Goal: Transaction & Acquisition: Book appointment/travel/reservation

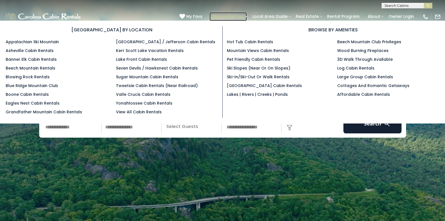
click at [240, 16] on link "Browse Rentals" at bounding box center [229, 16] width 38 height 9
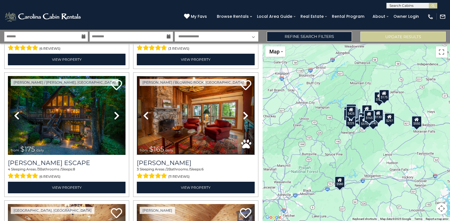
scroll to position [69, 0]
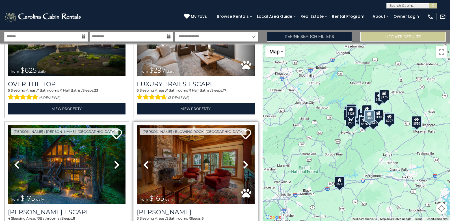
click at [186, 138] on img at bounding box center [196, 164] width 118 height 79
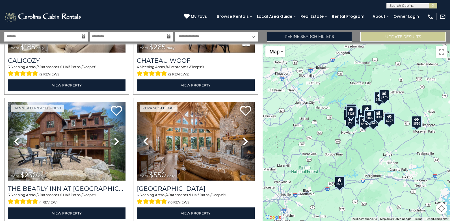
scroll to position [736, 0]
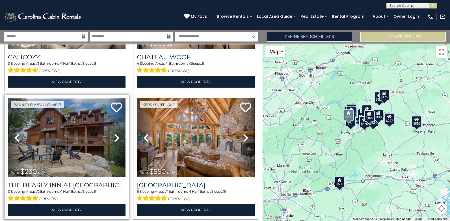
click at [52, 151] on img at bounding box center [67, 137] width 118 height 79
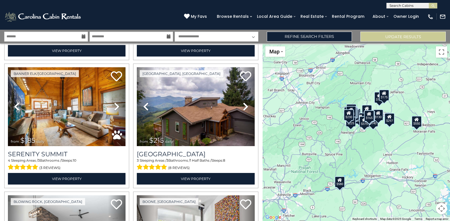
scroll to position [1154, 0]
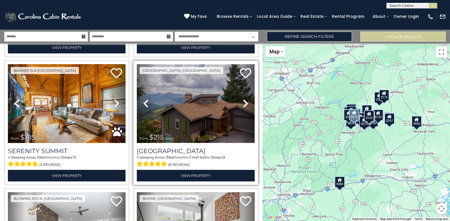
click at [174, 108] on img at bounding box center [196, 103] width 118 height 79
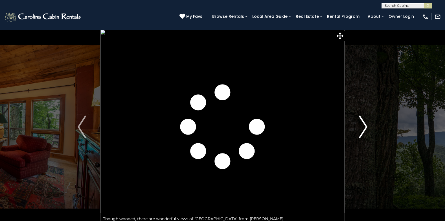
click at [365, 126] on img "Next" at bounding box center [363, 127] width 8 height 23
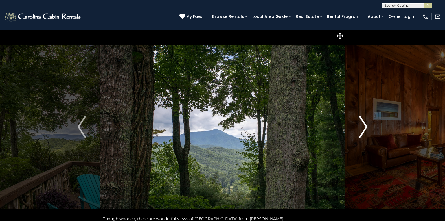
click at [365, 126] on img "Next" at bounding box center [363, 127] width 8 height 23
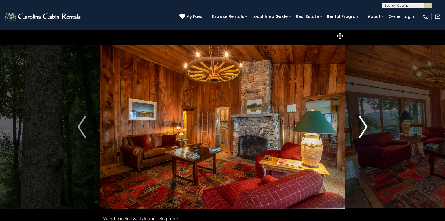
click at [364, 126] on img "Next" at bounding box center [363, 127] width 8 height 23
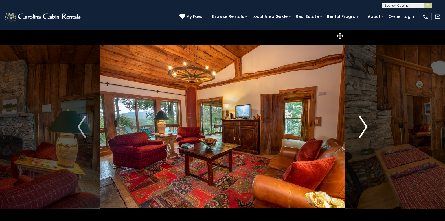
click at [364, 126] on img "Next" at bounding box center [363, 127] width 8 height 23
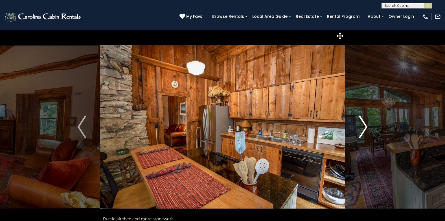
click at [364, 125] on img "Next" at bounding box center [363, 127] width 8 height 23
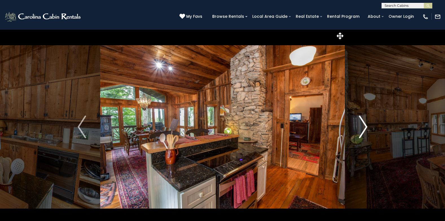
click at [364, 125] on img "Next" at bounding box center [363, 127] width 8 height 23
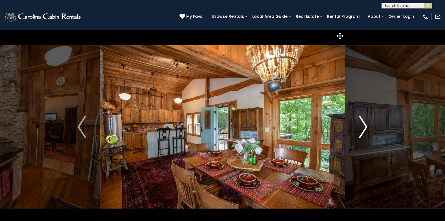
click at [364, 125] on img "Next" at bounding box center [363, 127] width 8 height 23
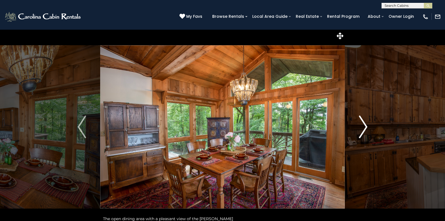
click at [364, 125] on img "Next" at bounding box center [363, 127] width 8 height 23
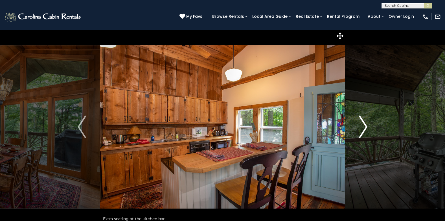
click at [363, 125] on img "Next" at bounding box center [363, 127] width 8 height 23
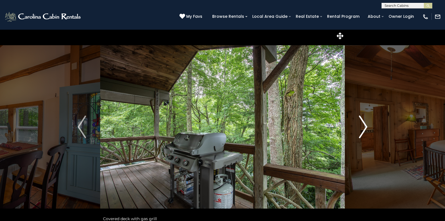
click at [363, 125] on img "Next" at bounding box center [363, 127] width 8 height 23
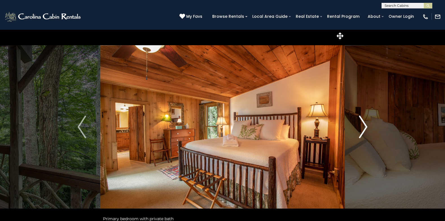
click at [363, 125] on img "Next" at bounding box center [363, 127] width 8 height 23
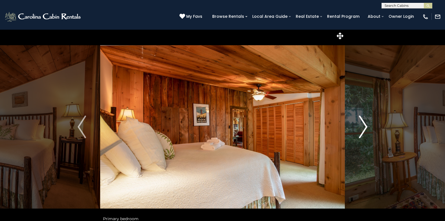
click at [363, 125] on img "Next" at bounding box center [363, 127] width 8 height 23
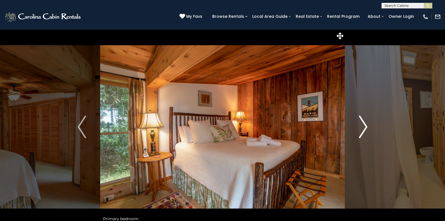
click at [363, 125] on img "Next" at bounding box center [363, 127] width 8 height 23
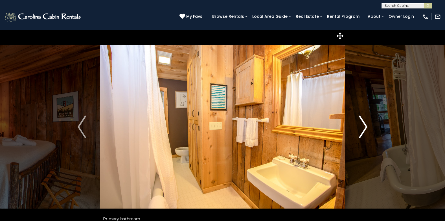
click at [363, 125] on img "Next" at bounding box center [363, 127] width 8 height 23
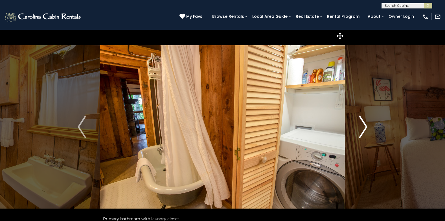
click at [363, 125] on img "Next" at bounding box center [363, 127] width 8 height 23
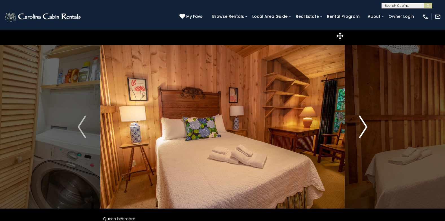
click at [363, 125] on img "Next" at bounding box center [363, 127] width 8 height 23
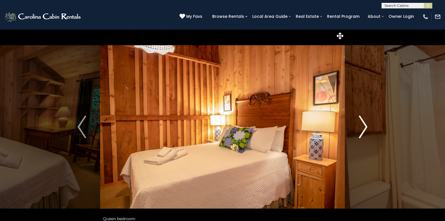
click at [363, 124] on img "Next" at bounding box center [363, 127] width 8 height 23
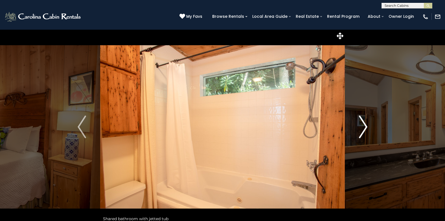
click at [366, 126] on img "Next" at bounding box center [363, 127] width 8 height 23
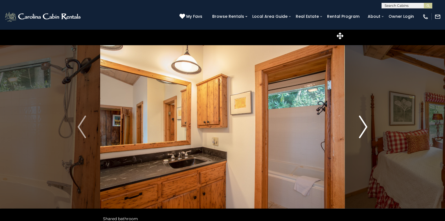
click at [366, 125] on img "Next" at bounding box center [363, 127] width 8 height 23
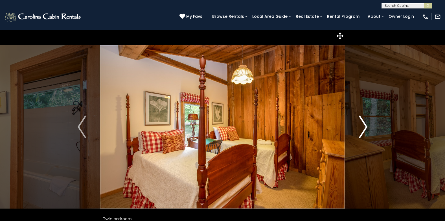
click at [366, 125] on img "Next" at bounding box center [363, 127] width 8 height 23
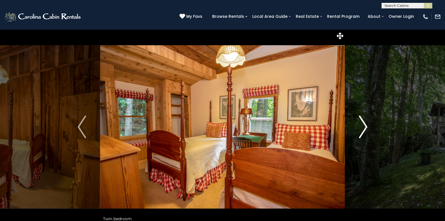
click at [366, 125] on img "Next" at bounding box center [363, 127] width 8 height 23
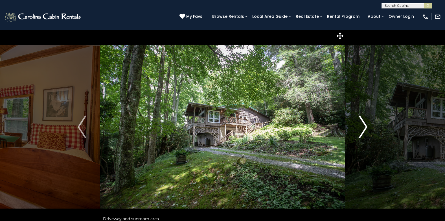
click at [365, 125] on img "Next" at bounding box center [363, 127] width 8 height 23
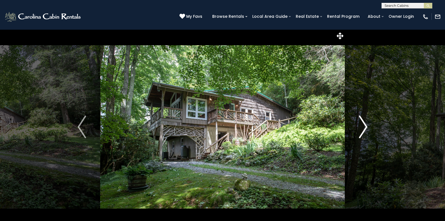
click at [365, 125] on img "Next" at bounding box center [363, 127] width 8 height 23
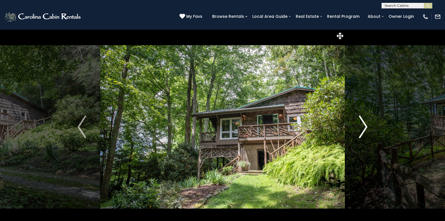
click at [365, 125] on img "Next" at bounding box center [363, 127] width 8 height 23
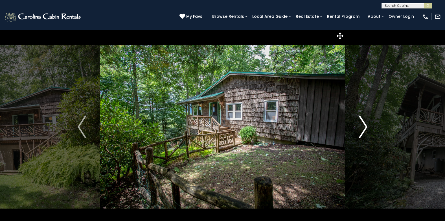
click at [365, 125] on img "Next" at bounding box center [363, 127] width 8 height 23
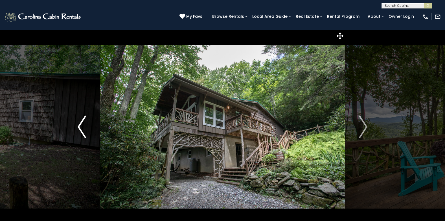
click at [83, 124] on img "Previous" at bounding box center [82, 127] width 8 height 23
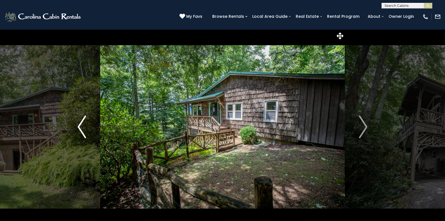
click at [82, 123] on img "Previous" at bounding box center [82, 127] width 8 height 23
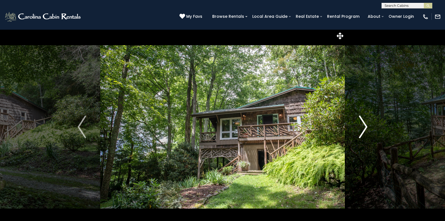
click at [367, 127] on img "Next" at bounding box center [363, 127] width 8 height 23
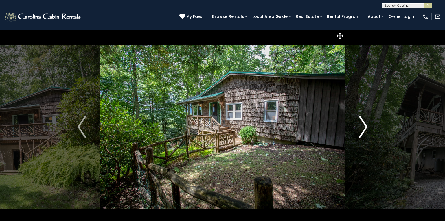
click at [366, 127] on img "Next" at bounding box center [363, 127] width 8 height 23
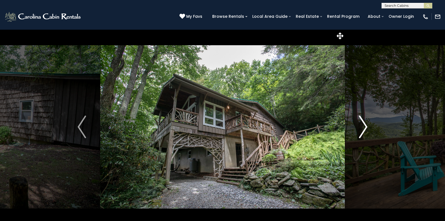
click at [362, 127] on img "Next" at bounding box center [363, 127] width 8 height 23
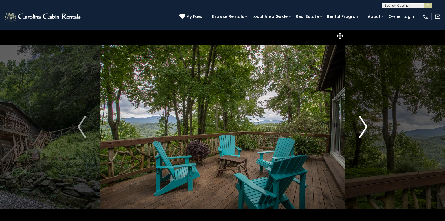
click at [362, 127] on img "Next" at bounding box center [363, 127] width 8 height 23
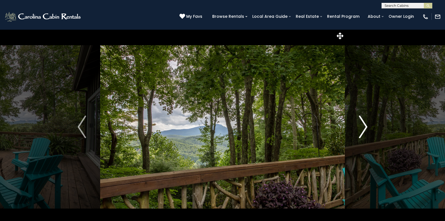
click at [362, 127] on img "Next" at bounding box center [363, 127] width 8 height 23
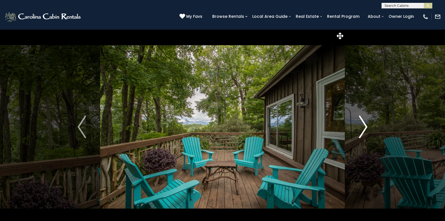
click at [362, 127] on img "Next" at bounding box center [363, 127] width 8 height 23
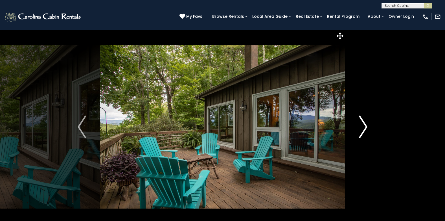
click at [362, 127] on img "Next" at bounding box center [363, 127] width 8 height 23
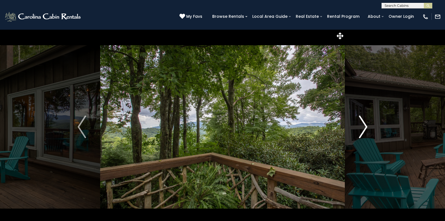
click at [362, 127] on img "Next" at bounding box center [363, 127] width 8 height 23
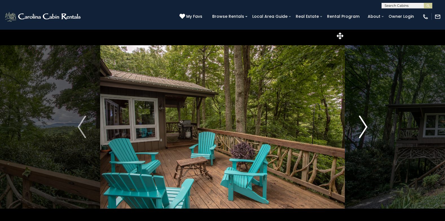
click at [362, 127] on img "Next" at bounding box center [363, 127] width 8 height 23
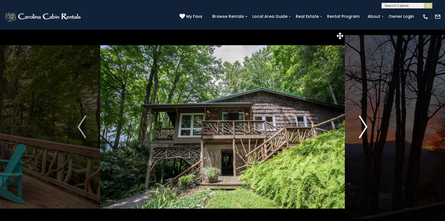
click at [362, 127] on img "Next" at bounding box center [363, 127] width 8 height 23
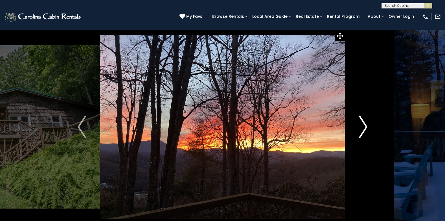
click at [362, 127] on img "Next" at bounding box center [363, 127] width 8 height 23
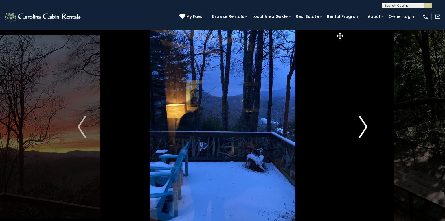
click at [362, 127] on img "Next" at bounding box center [363, 127] width 8 height 23
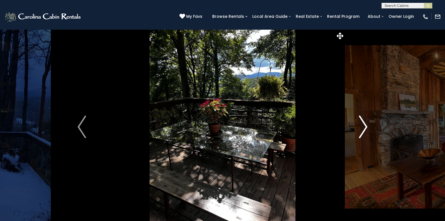
click at [362, 127] on img "Next" at bounding box center [363, 127] width 8 height 23
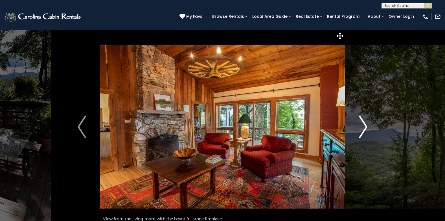
click at [362, 127] on img "Next" at bounding box center [363, 127] width 8 height 23
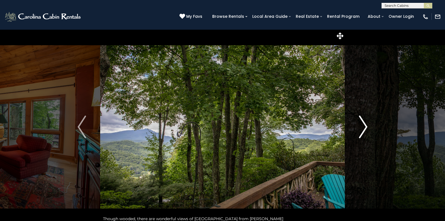
click at [362, 127] on img "Next" at bounding box center [363, 127] width 8 height 23
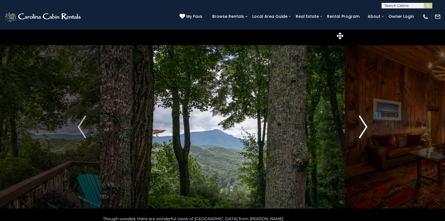
click at [362, 127] on img "Next" at bounding box center [363, 127] width 8 height 23
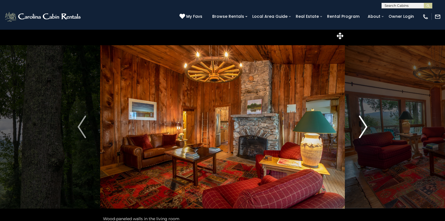
click at [362, 127] on img "Next" at bounding box center [363, 127] width 8 height 23
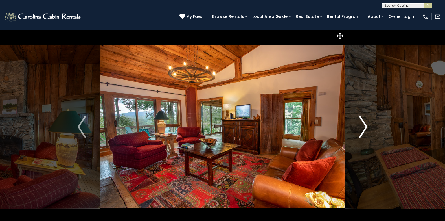
click at [362, 127] on img "Next" at bounding box center [363, 127] width 8 height 23
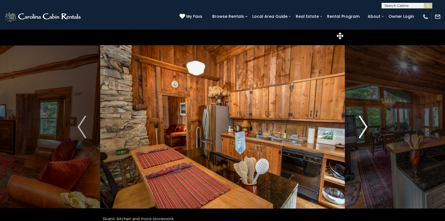
click at [362, 127] on img "Next" at bounding box center [363, 127] width 8 height 23
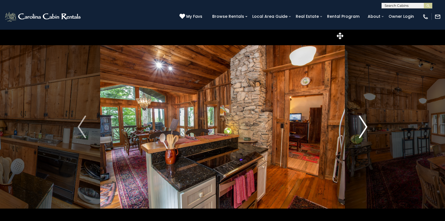
click at [362, 127] on img "Next" at bounding box center [363, 127] width 8 height 23
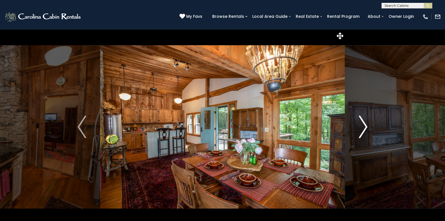
click at [362, 127] on img "Next" at bounding box center [363, 127] width 8 height 23
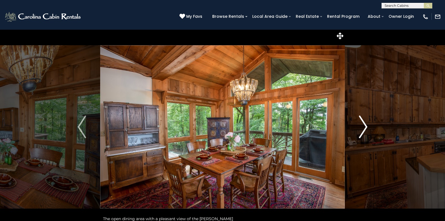
click at [362, 127] on img "Next" at bounding box center [363, 127] width 8 height 23
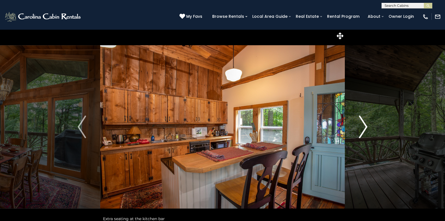
click at [362, 127] on img "Next" at bounding box center [363, 127] width 8 height 23
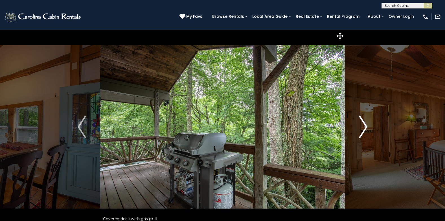
click at [362, 127] on img "Next" at bounding box center [363, 127] width 8 height 23
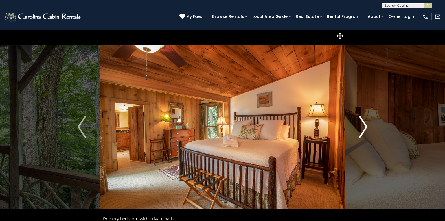
click at [362, 127] on img "Next" at bounding box center [363, 127] width 8 height 23
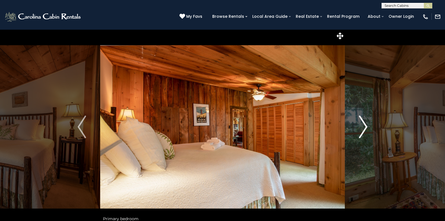
click at [362, 127] on img "Next" at bounding box center [363, 127] width 8 height 23
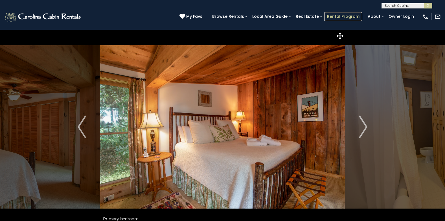
click at [336, 17] on link "Rental Program" at bounding box center [344, 16] width 38 height 9
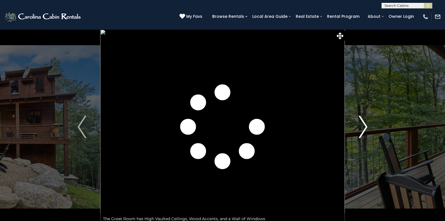
click at [366, 125] on img "Next" at bounding box center [363, 127] width 8 height 23
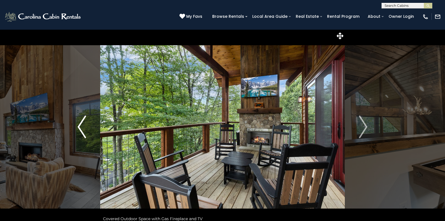
click at [82, 126] on img "Previous" at bounding box center [82, 127] width 8 height 23
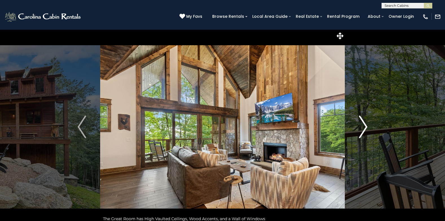
click at [367, 126] on img "Next" at bounding box center [363, 127] width 8 height 23
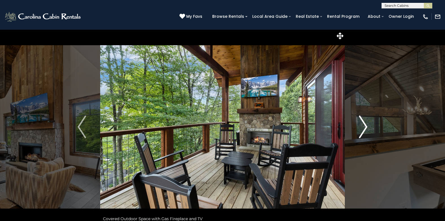
click at [367, 126] on img "Next" at bounding box center [363, 127] width 8 height 23
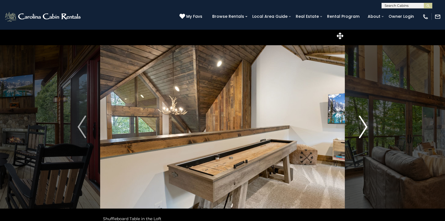
click at [367, 126] on img "Next" at bounding box center [363, 127] width 8 height 23
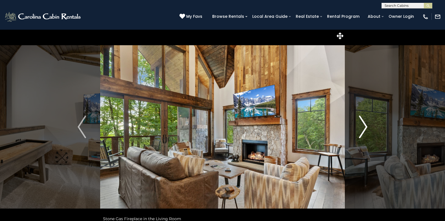
click at [367, 126] on img "Next" at bounding box center [363, 127] width 8 height 23
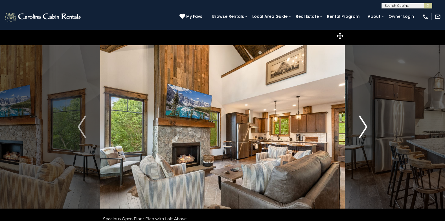
click at [367, 126] on img "Next" at bounding box center [363, 127] width 8 height 23
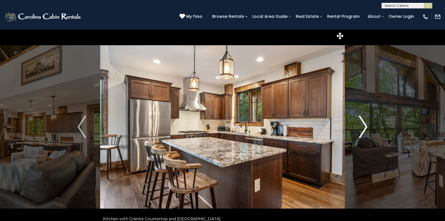
click at [367, 126] on img "Next" at bounding box center [363, 127] width 8 height 23
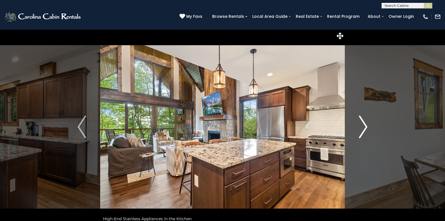
click at [367, 126] on img "Next" at bounding box center [363, 127] width 8 height 23
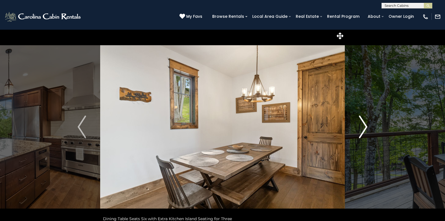
click at [367, 126] on img "Next" at bounding box center [363, 127] width 8 height 23
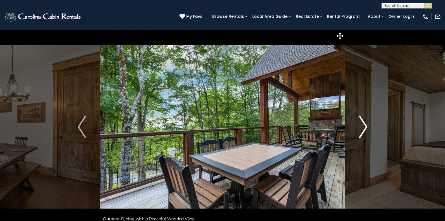
click at [367, 125] on img "Next" at bounding box center [363, 127] width 8 height 23
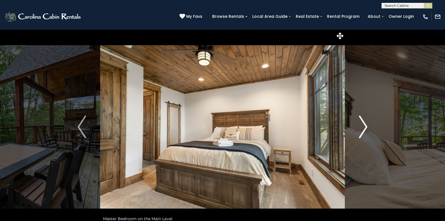
click at [367, 125] on img "Next" at bounding box center [363, 127] width 8 height 23
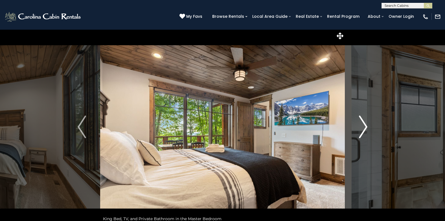
click at [367, 125] on img "Next" at bounding box center [363, 127] width 8 height 23
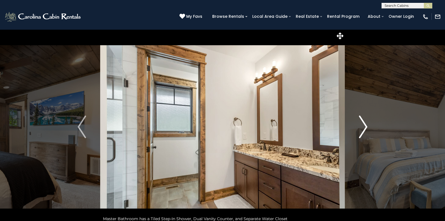
click at [366, 124] on img "Next" at bounding box center [363, 127] width 8 height 23
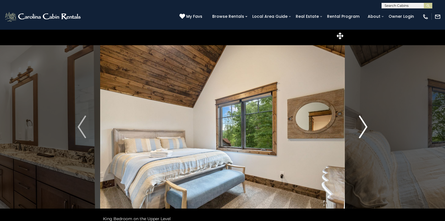
click at [366, 124] on img "Next" at bounding box center [363, 127] width 8 height 23
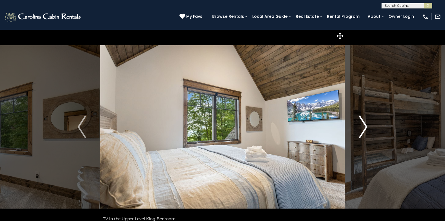
click at [366, 124] on img "Next" at bounding box center [363, 127] width 8 height 23
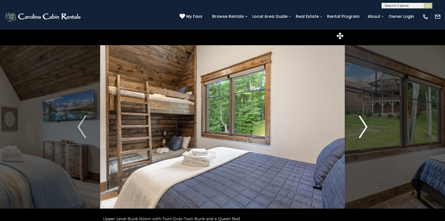
click at [366, 123] on img "Next" at bounding box center [363, 127] width 8 height 23
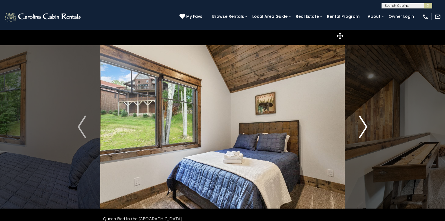
click at [366, 123] on img "Next" at bounding box center [363, 127] width 8 height 23
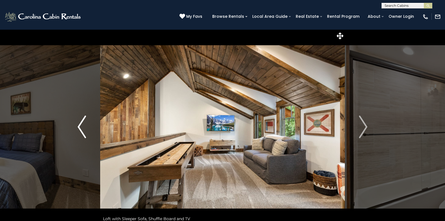
click at [78, 124] on img "Previous" at bounding box center [82, 127] width 8 height 23
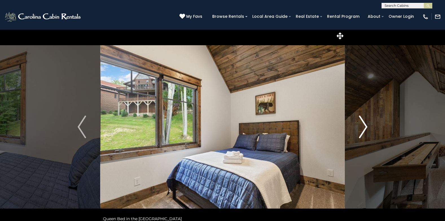
click at [368, 130] on img "Next" at bounding box center [363, 127] width 8 height 23
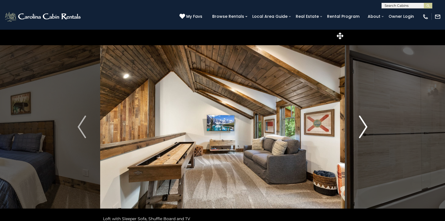
click at [367, 129] on img "Next" at bounding box center [363, 127] width 8 height 23
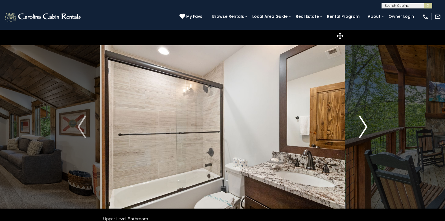
click at [367, 128] on img "Next" at bounding box center [363, 127] width 8 height 23
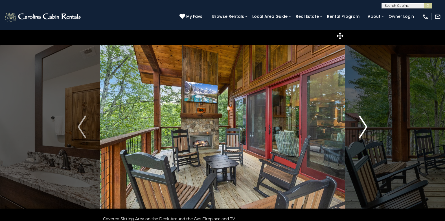
click at [366, 128] on img "Next" at bounding box center [363, 127] width 8 height 23
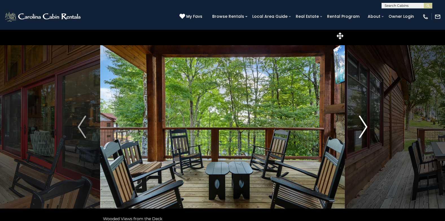
click at [365, 127] on img "Next" at bounding box center [363, 127] width 8 height 23
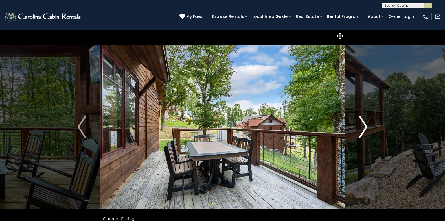
click at [364, 126] on img "Next" at bounding box center [363, 127] width 8 height 23
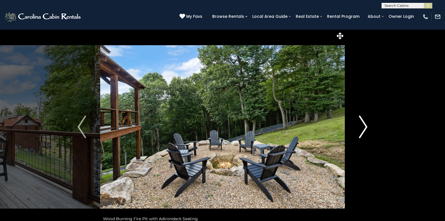
click at [364, 126] on img "Next" at bounding box center [363, 127] width 8 height 23
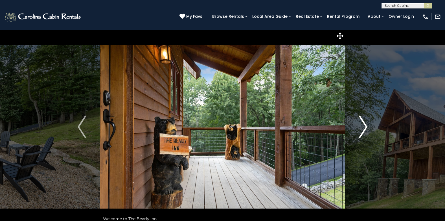
click at [364, 126] on img "Next" at bounding box center [363, 127] width 8 height 23
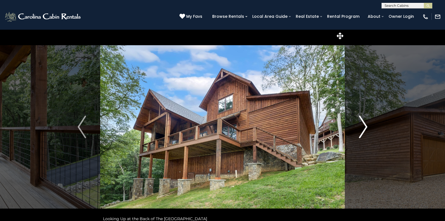
click at [364, 126] on img "Next" at bounding box center [363, 127] width 8 height 23
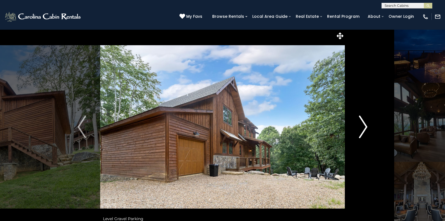
click at [364, 126] on img "Next" at bounding box center [363, 127] width 8 height 23
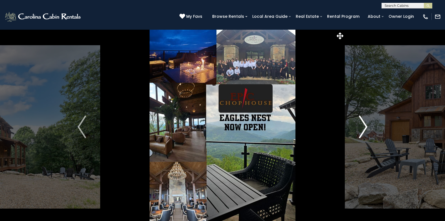
click at [363, 125] on img "Next" at bounding box center [363, 127] width 8 height 23
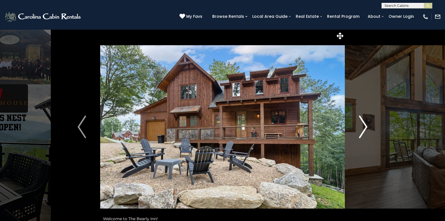
click at [363, 125] on img "Next" at bounding box center [363, 127] width 8 height 23
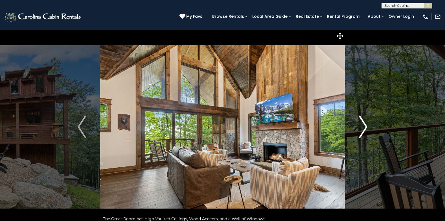
click at [363, 125] on img "Next" at bounding box center [363, 127] width 8 height 23
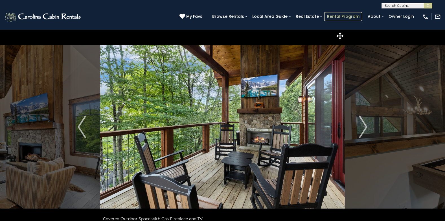
click at [342, 17] on link "Rental Program" at bounding box center [344, 16] width 38 height 9
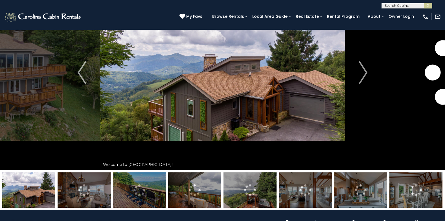
scroll to position [52, 0]
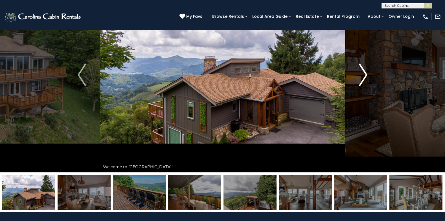
click at [364, 75] on img "Next" at bounding box center [363, 75] width 8 height 23
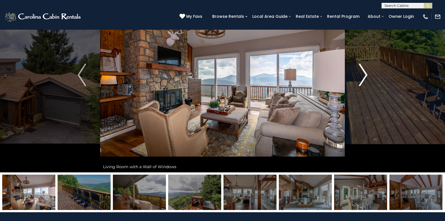
click at [366, 74] on img "Next" at bounding box center [363, 75] width 8 height 23
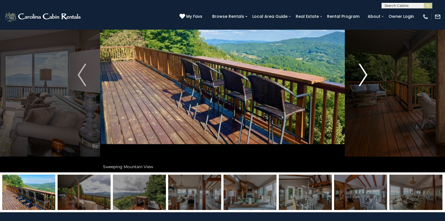
click at [366, 74] on img "Next" at bounding box center [363, 75] width 8 height 23
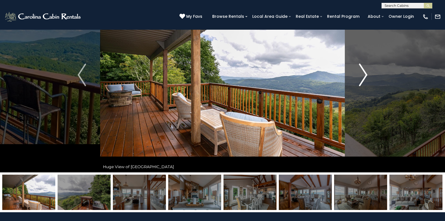
click at [366, 74] on img "Next" at bounding box center [363, 75] width 8 height 23
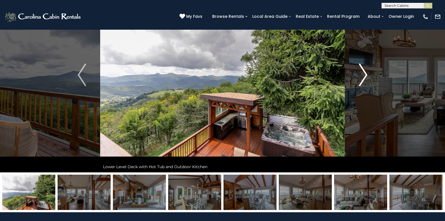
click at [366, 74] on img "Next" at bounding box center [363, 75] width 8 height 23
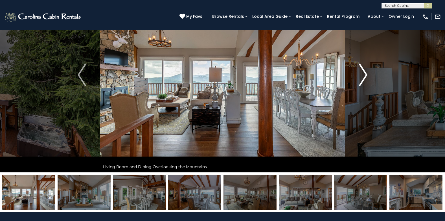
click at [366, 73] on img "Next" at bounding box center [363, 75] width 8 height 23
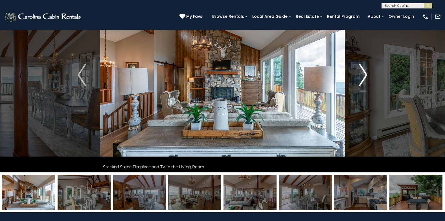
click at [366, 73] on img "Next" at bounding box center [363, 75] width 8 height 23
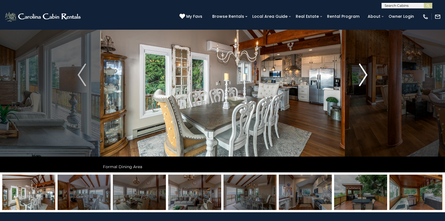
click at [366, 73] on img "Next" at bounding box center [363, 75] width 8 height 23
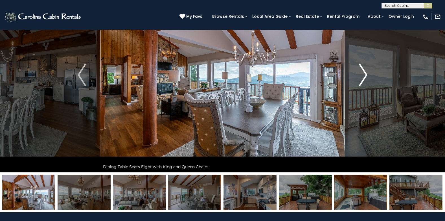
click at [366, 73] on img "Next" at bounding box center [363, 75] width 8 height 23
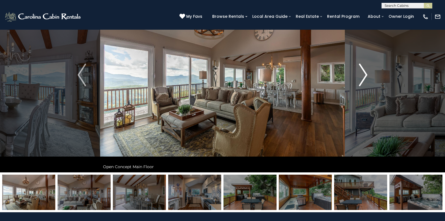
click at [366, 73] on img "Next" at bounding box center [363, 75] width 8 height 23
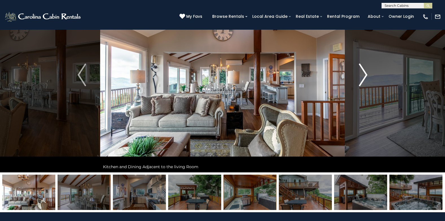
click at [366, 73] on img "Next" at bounding box center [363, 75] width 8 height 23
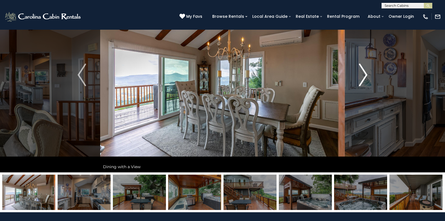
click at [365, 73] on img "Next" at bounding box center [363, 75] width 8 height 23
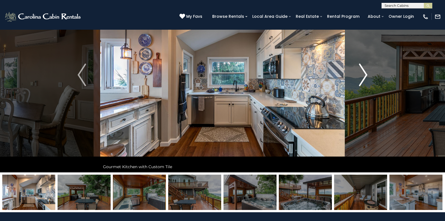
click at [365, 73] on img "Next" at bounding box center [363, 75] width 8 height 23
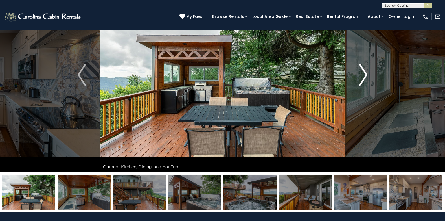
click at [365, 73] on img "Next" at bounding box center [363, 75] width 8 height 23
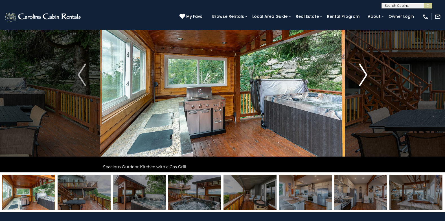
click at [365, 73] on img "Next" at bounding box center [363, 75] width 8 height 23
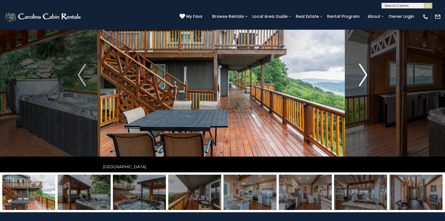
click at [365, 73] on img "Next" at bounding box center [363, 75] width 8 height 23
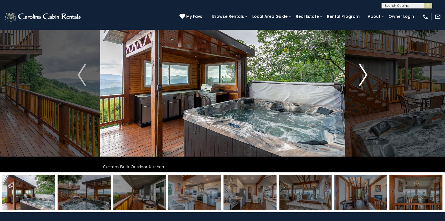
click at [365, 73] on img "Next" at bounding box center [363, 75] width 8 height 23
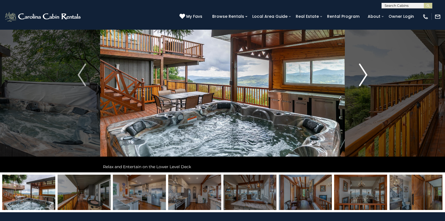
click at [365, 73] on img "Next" at bounding box center [363, 75] width 8 height 23
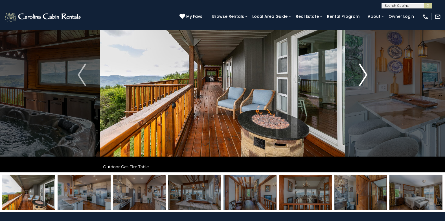
click at [365, 73] on img "Next" at bounding box center [363, 75] width 8 height 23
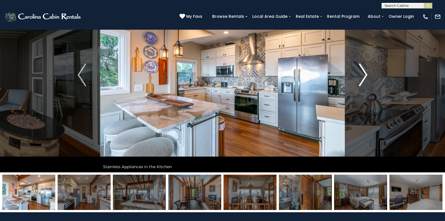
click at [365, 73] on img "Next" at bounding box center [363, 75] width 8 height 23
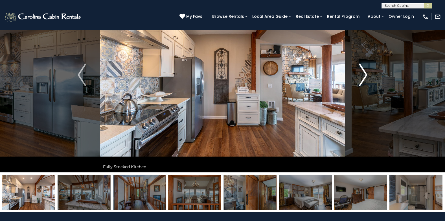
click at [365, 72] on img "Next" at bounding box center [363, 75] width 8 height 23
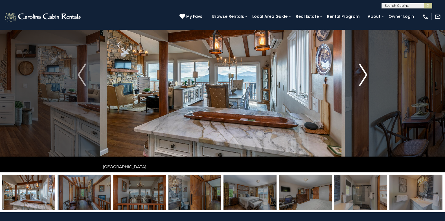
click at [364, 71] on img "Next" at bounding box center [363, 75] width 8 height 23
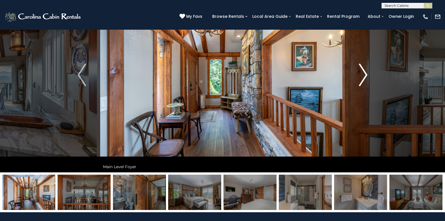
click at [364, 73] on img "Next" at bounding box center [363, 75] width 8 height 23
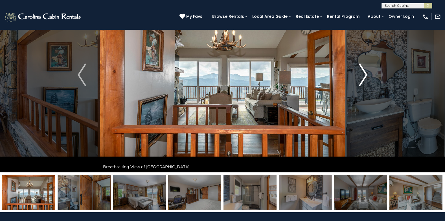
click at [364, 73] on img "Next" at bounding box center [363, 75] width 8 height 23
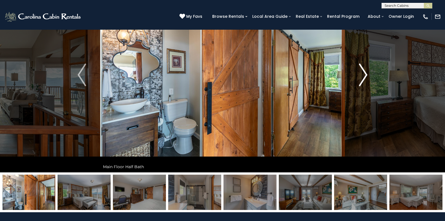
click at [364, 73] on img "Next" at bounding box center [363, 75] width 8 height 23
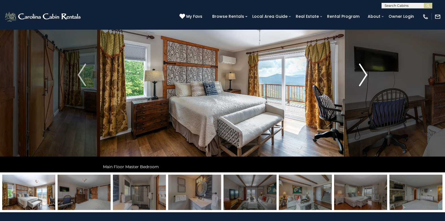
click at [364, 73] on img "Next" at bounding box center [363, 75] width 8 height 23
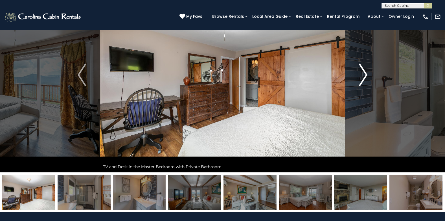
click at [364, 73] on img "Next" at bounding box center [363, 75] width 8 height 23
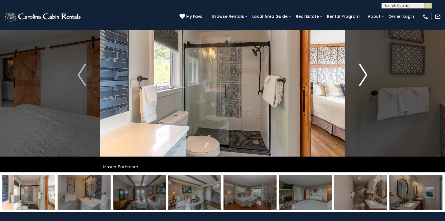
click at [364, 73] on img "Next" at bounding box center [363, 75] width 8 height 23
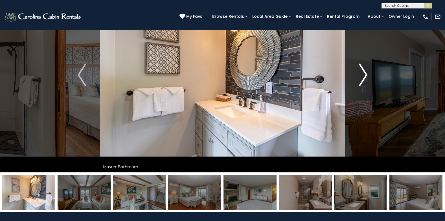
click at [364, 73] on img "Next" at bounding box center [363, 75] width 8 height 23
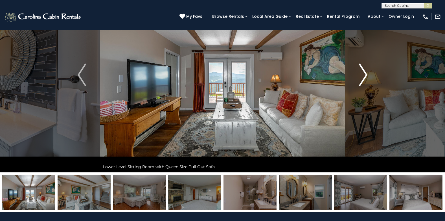
click at [364, 73] on img "Next" at bounding box center [363, 75] width 8 height 23
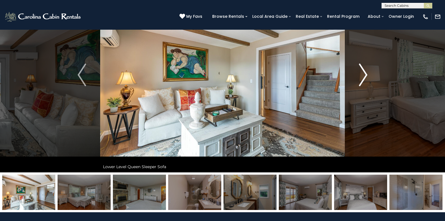
click at [364, 73] on img "Next" at bounding box center [363, 75] width 8 height 23
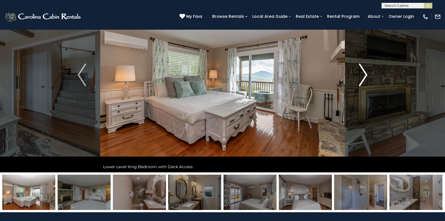
click at [364, 73] on img "Next" at bounding box center [363, 75] width 8 height 23
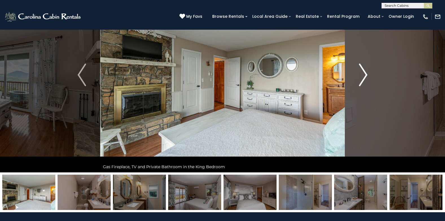
click at [365, 74] on img "Next" at bounding box center [363, 75] width 8 height 23
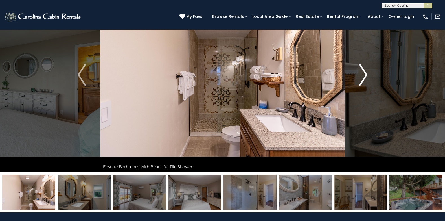
click at [365, 74] on img "Next" at bounding box center [363, 75] width 8 height 23
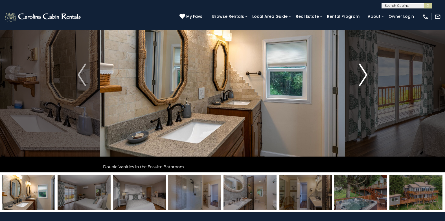
click at [365, 74] on img "Next" at bounding box center [363, 75] width 8 height 23
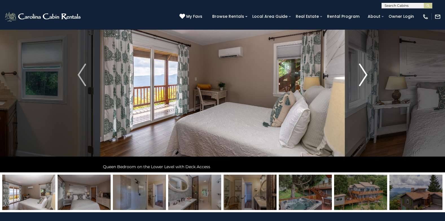
click at [365, 74] on img "Next" at bounding box center [363, 75] width 8 height 23
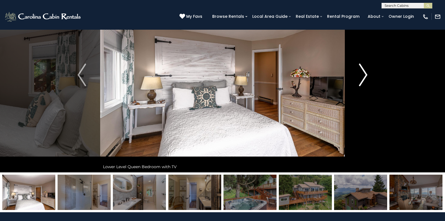
click at [365, 74] on img "Next" at bounding box center [363, 75] width 8 height 23
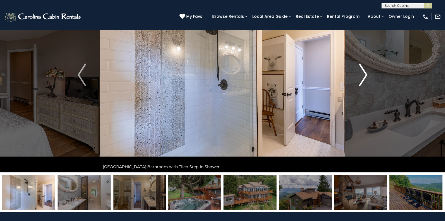
click at [365, 73] on img "Next" at bounding box center [363, 75] width 8 height 23
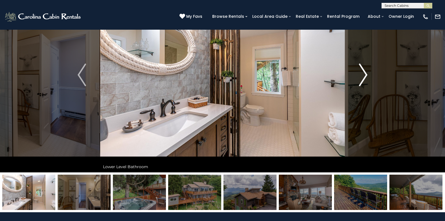
click at [364, 72] on img "Next" at bounding box center [363, 75] width 8 height 23
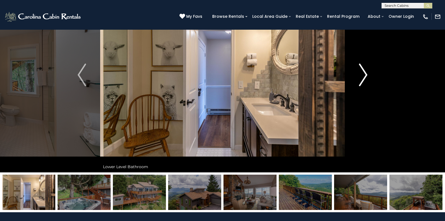
click at [364, 72] on img "Next" at bounding box center [363, 75] width 8 height 23
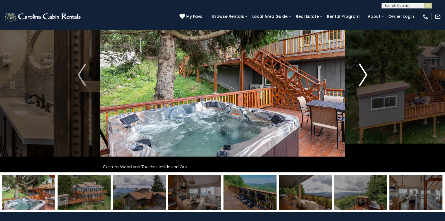
click at [364, 72] on img "Next" at bounding box center [363, 75] width 8 height 23
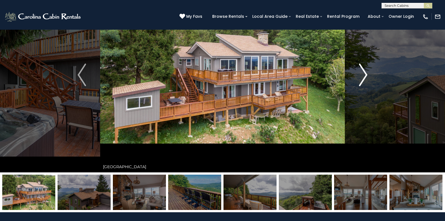
click at [364, 72] on img "Next" at bounding box center [363, 75] width 8 height 23
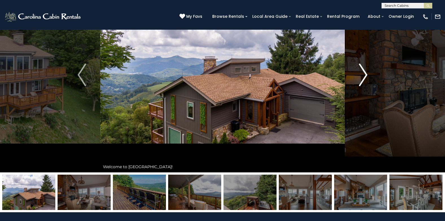
click at [364, 72] on img "Next" at bounding box center [363, 75] width 8 height 23
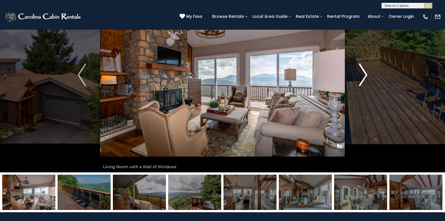
click at [364, 72] on img "Next" at bounding box center [363, 75] width 8 height 23
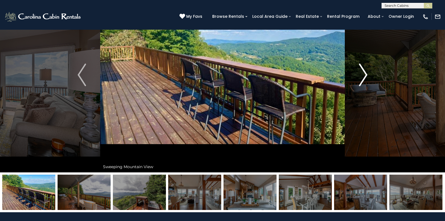
click at [364, 72] on img "Next" at bounding box center [363, 75] width 8 height 23
